Goal: Communication & Community: Answer question/provide support

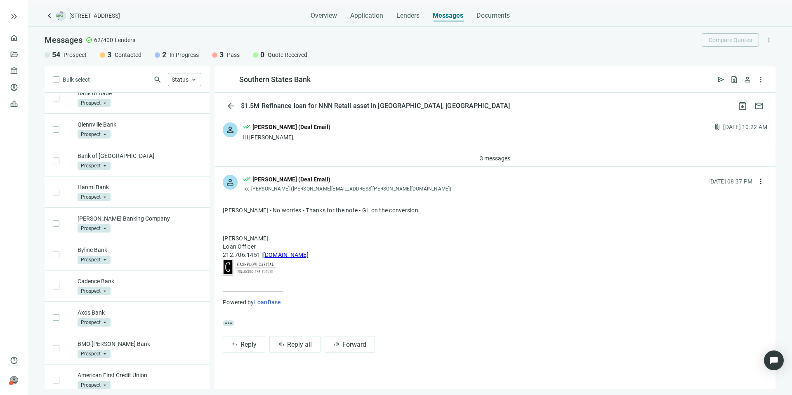
scroll to position [1612, 0]
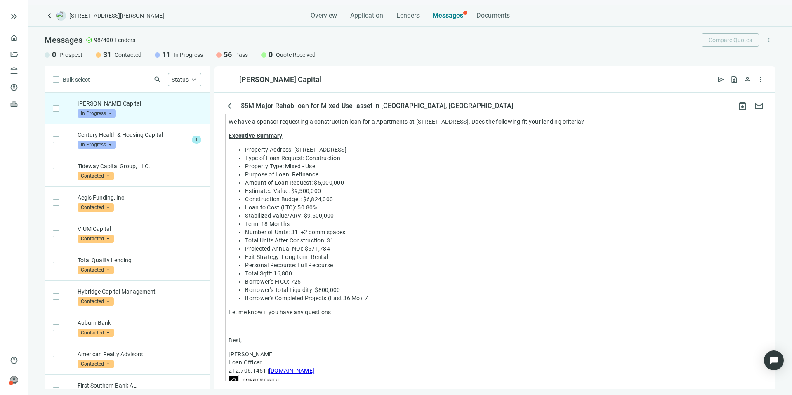
scroll to position [596, 0]
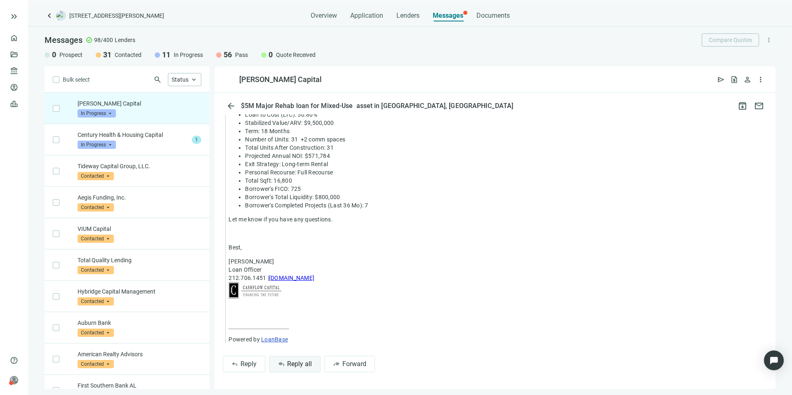
click at [295, 364] on span "Reply all" at bounding box center [299, 364] width 25 height 8
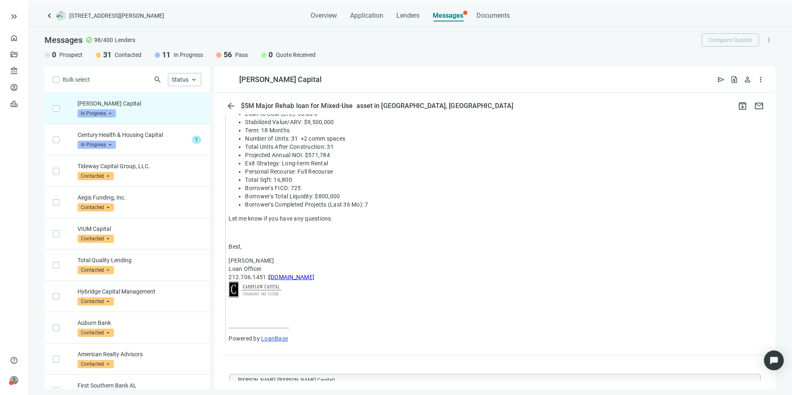
scroll to position [757, 0]
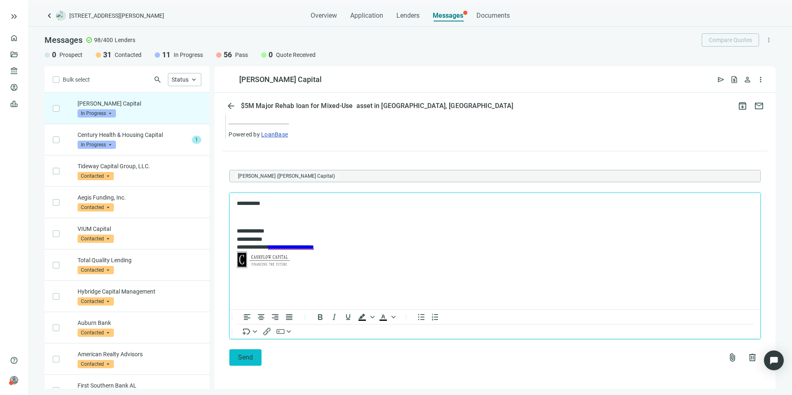
click at [258, 352] on button "Send" at bounding box center [245, 358] width 32 height 17
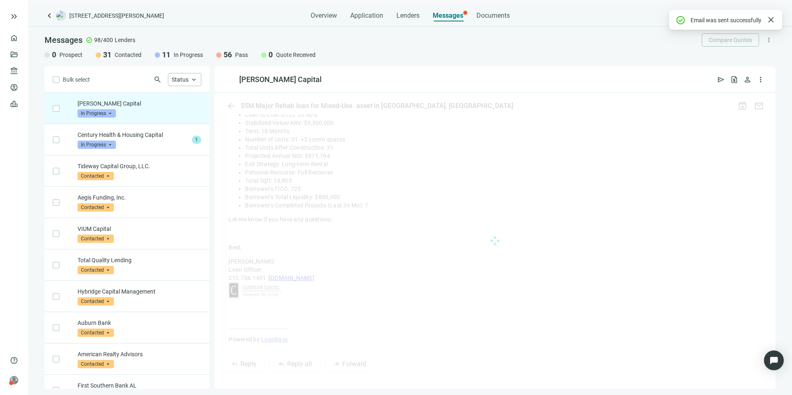
scroll to position [775, 0]
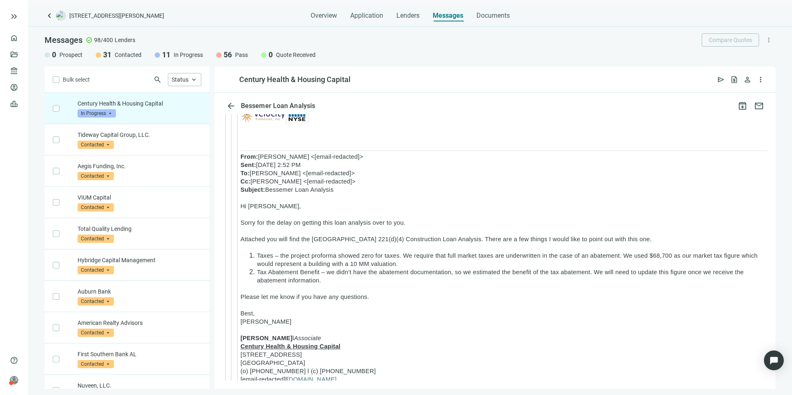
scroll to position [840, 0]
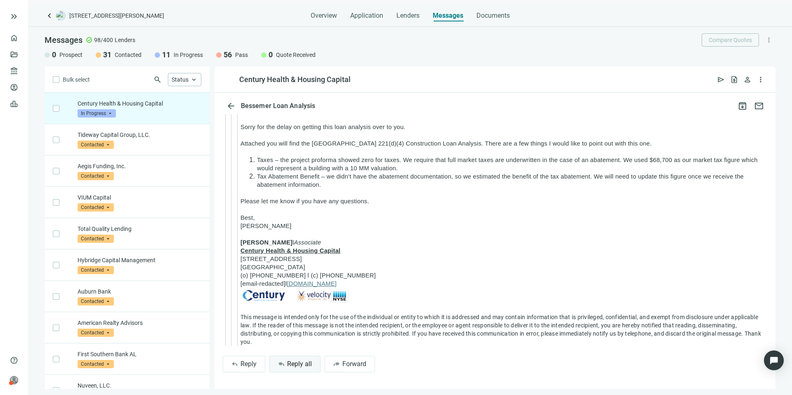
click at [291, 368] on span "Reply all" at bounding box center [299, 364] width 25 height 8
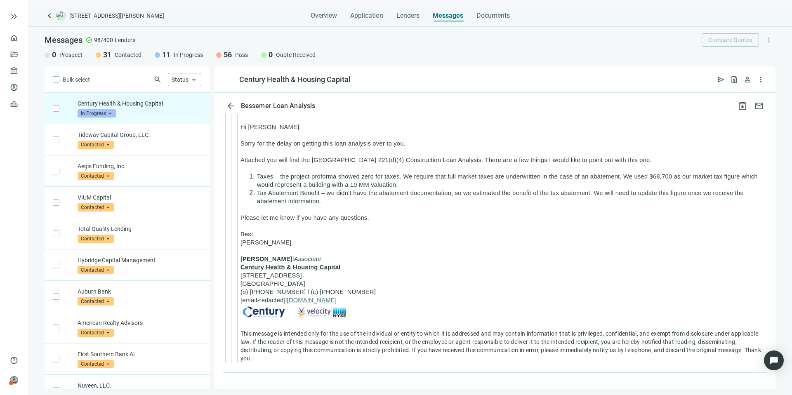
type textarea "**********"
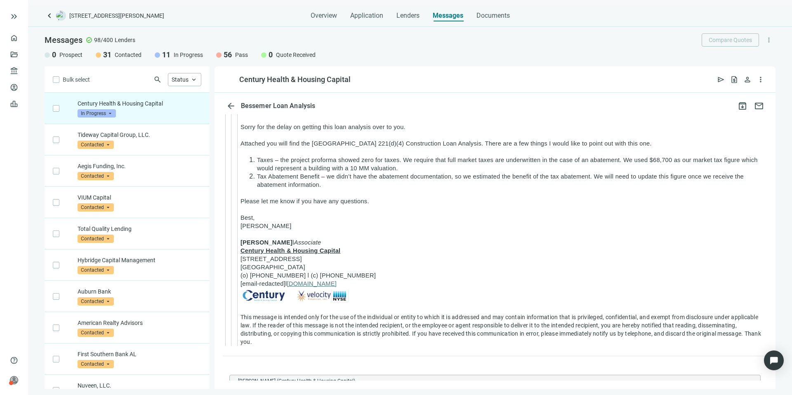
scroll to position [1001, 0]
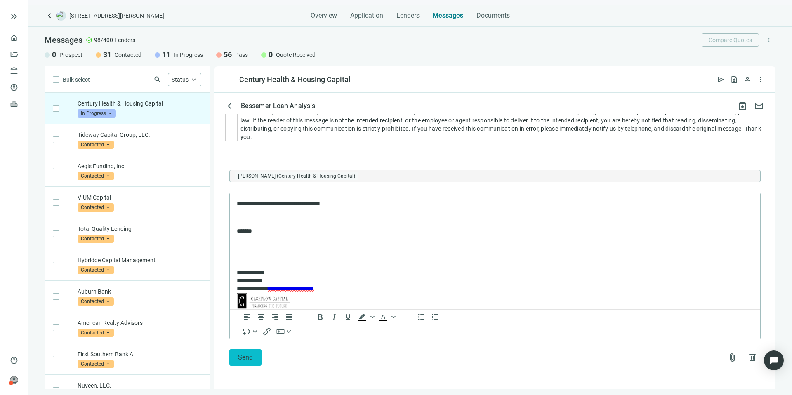
click at [246, 358] on span "Send" at bounding box center [245, 358] width 15 height 8
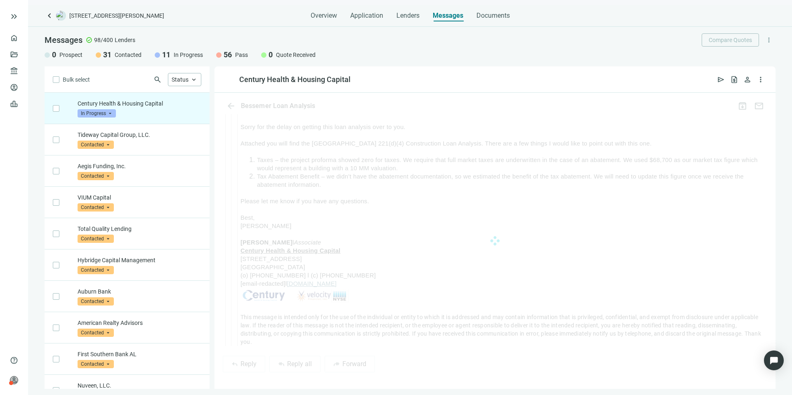
scroll to position [1045, 0]
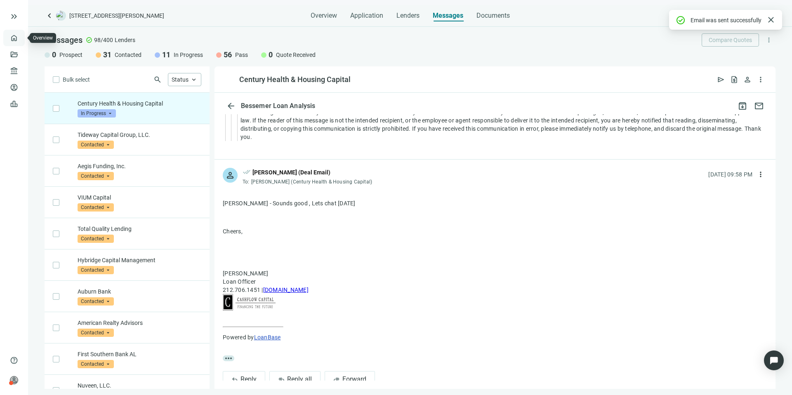
click at [21, 35] on link "Overview" at bounding box center [33, 38] width 24 height 7
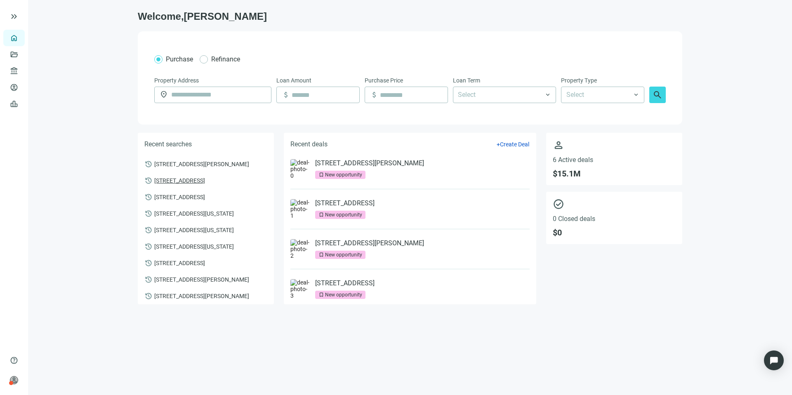
click at [205, 182] on span "[STREET_ADDRESS]" at bounding box center [179, 180] width 51 height 7
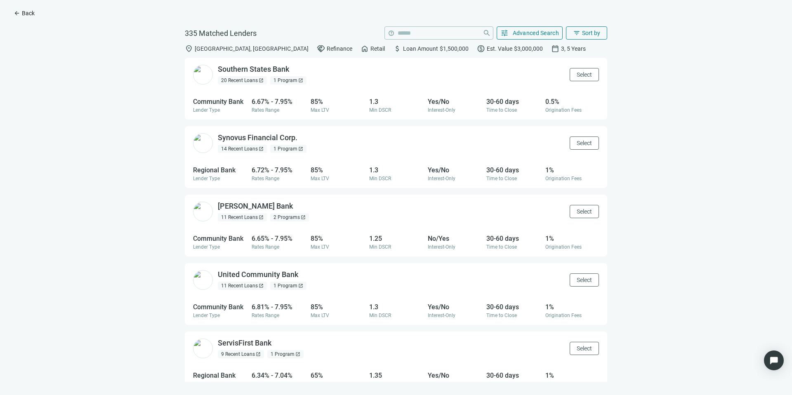
click at [28, 12] on span "Back" at bounding box center [28, 13] width 13 height 7
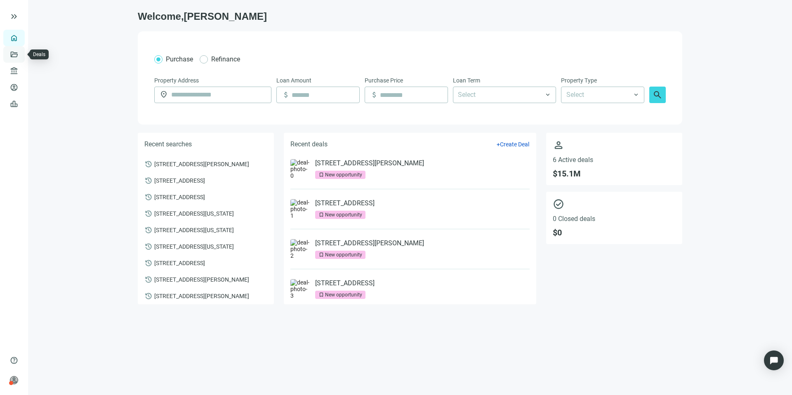
click at [21, 55] on link "Deals" at bounding box center [28, 54] width 15 height 7
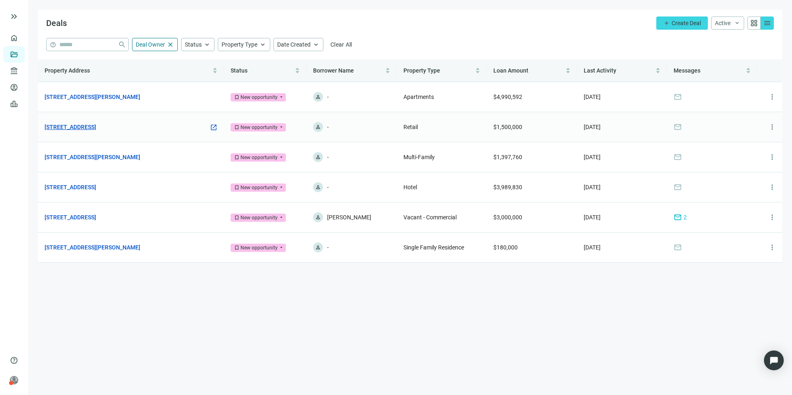
click at [96, 130] on link "[STREET_ADDRESS]" at bounding box center [71, 127] width 52 height 9
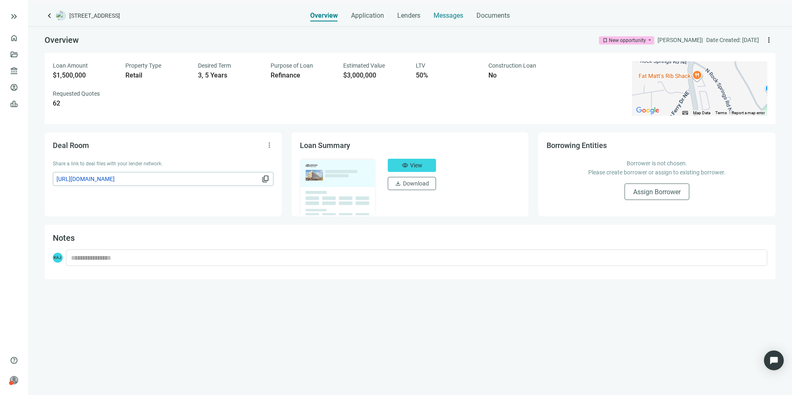
click at [445, 17] on span "Messages" at bounding box center [449, 16] width 30 height 8
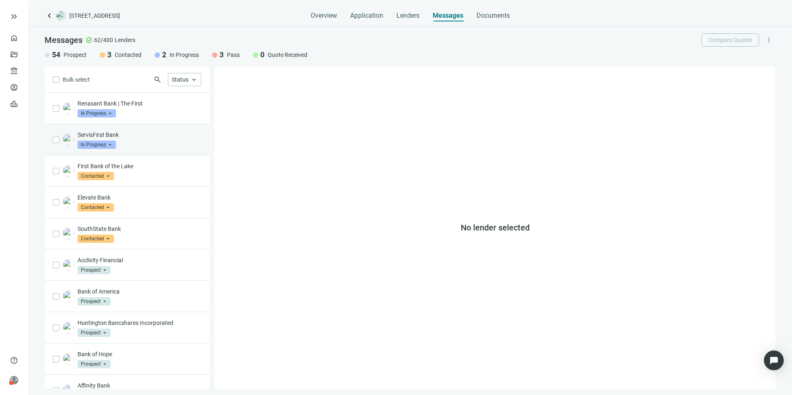
click at [133, 142] on div "ServisFirst Bank In Progress arrow_drop_down" at bounding box center [140, 140] width 124 height 18
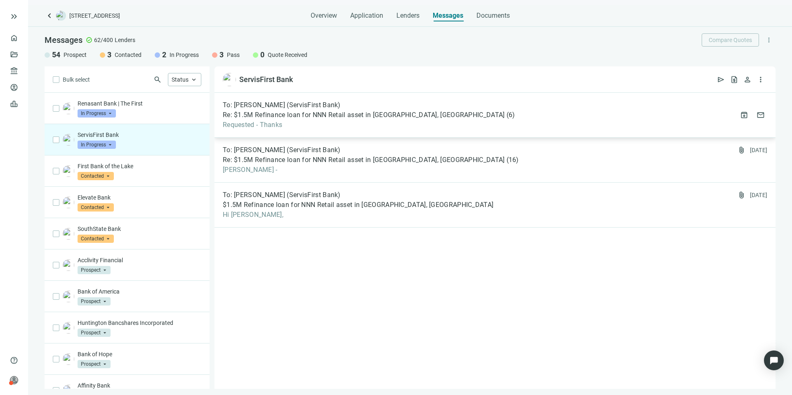
click at [291, 122] on span "Requested - Thanks" at bounding box center [369, 125] width 292 height 8
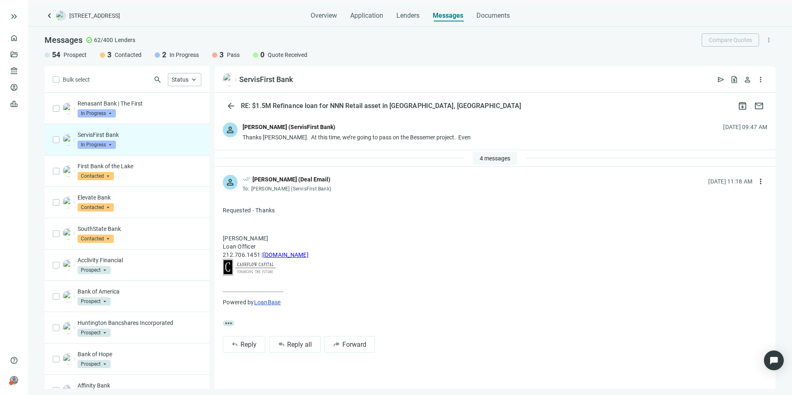
click at [513, 157] on button "4 messages" at bounding box center [495, 158] width 45 height 13
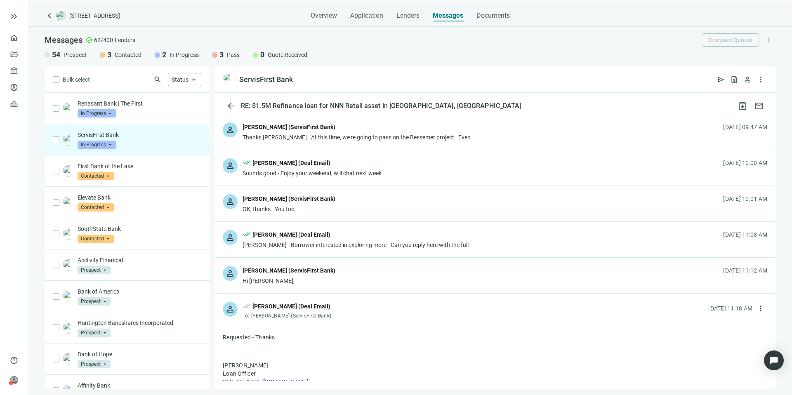
click at [377, 131] on div "[PERSON_NAME] (ServisFirst Bank)" at bounding box center [357, 128] width 228 height 11
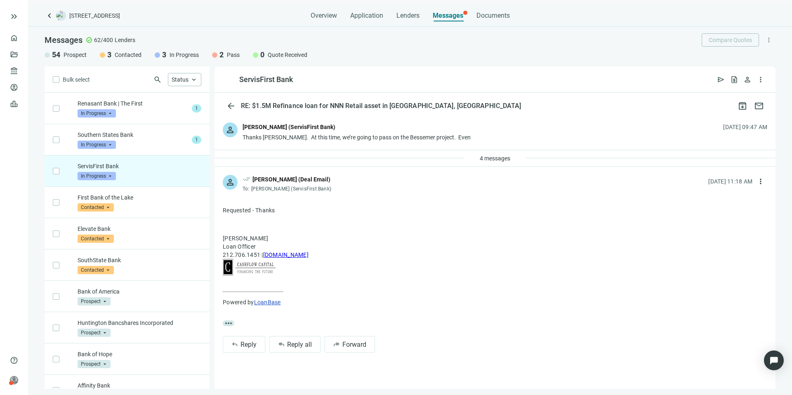
scroll to position [63, 0]
